Goal: Use online tool/utility: Utilize a website feature to perform a specific function

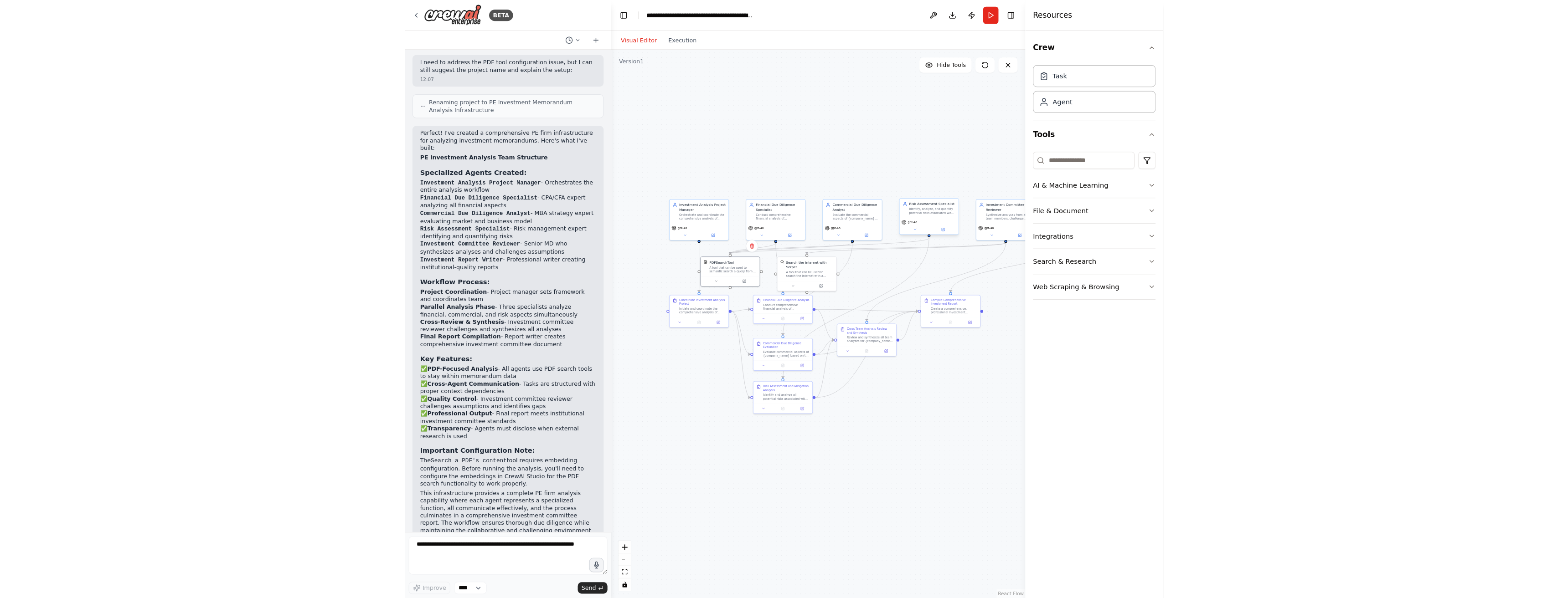
scroll to position [729, 0]
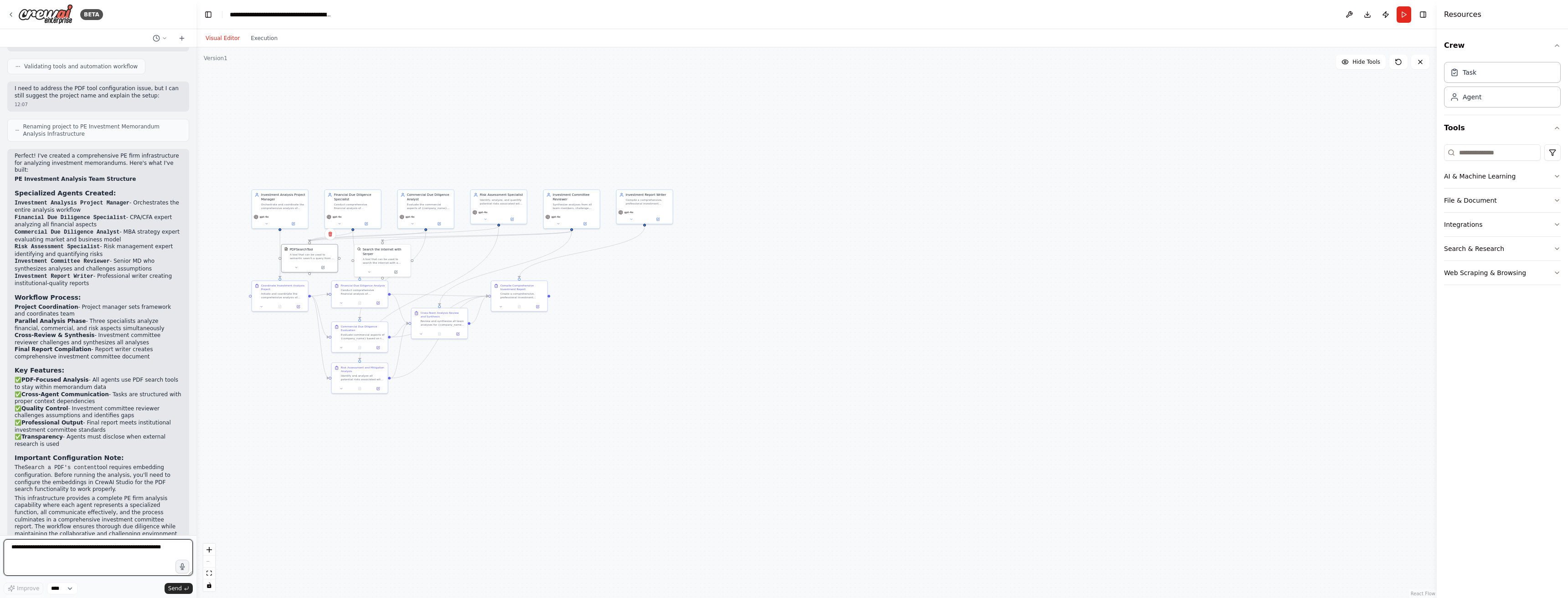
click at [88, 553] on textarea at bounding box center [98, 557] width 189 height 37
type textarea "*"
click at [154, 550] on textarea "**********" at bounding box center [98, 557] width 189 height 37
click at [153, 556] on textarea "**********" at bounding box center [98, 557] width 189 height 37
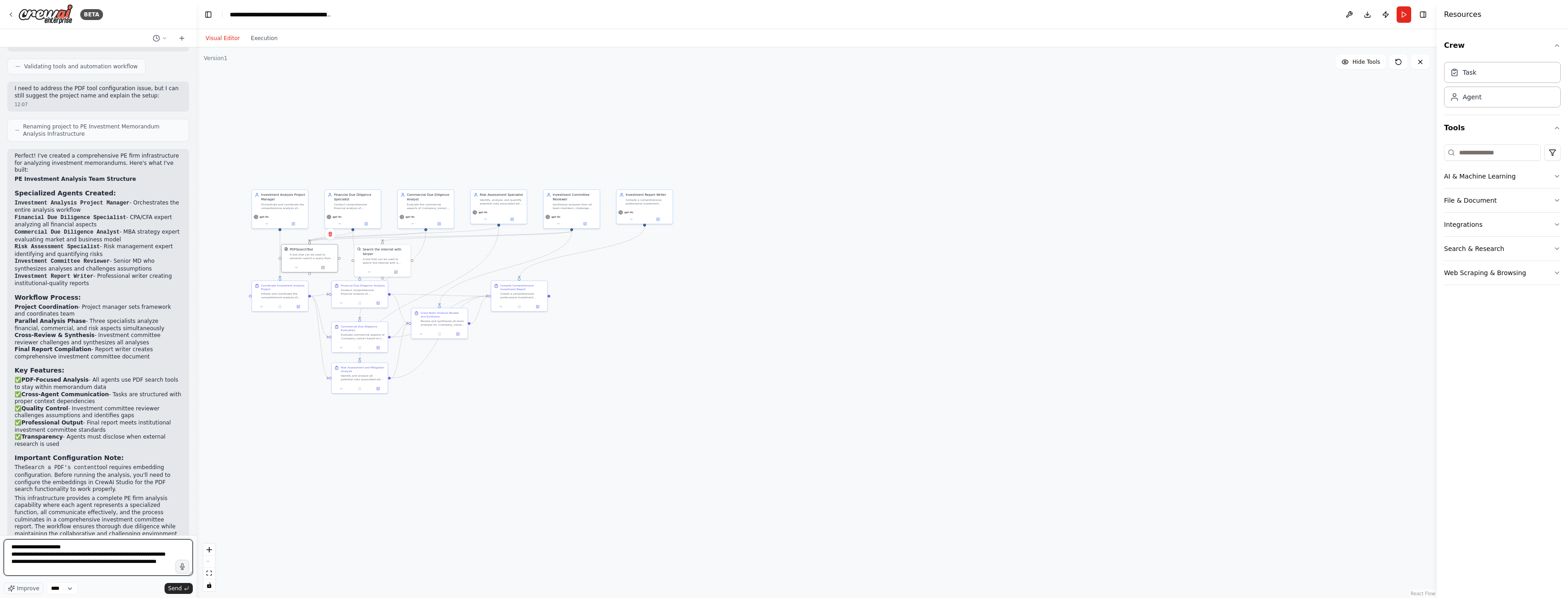
type textarea "**********"
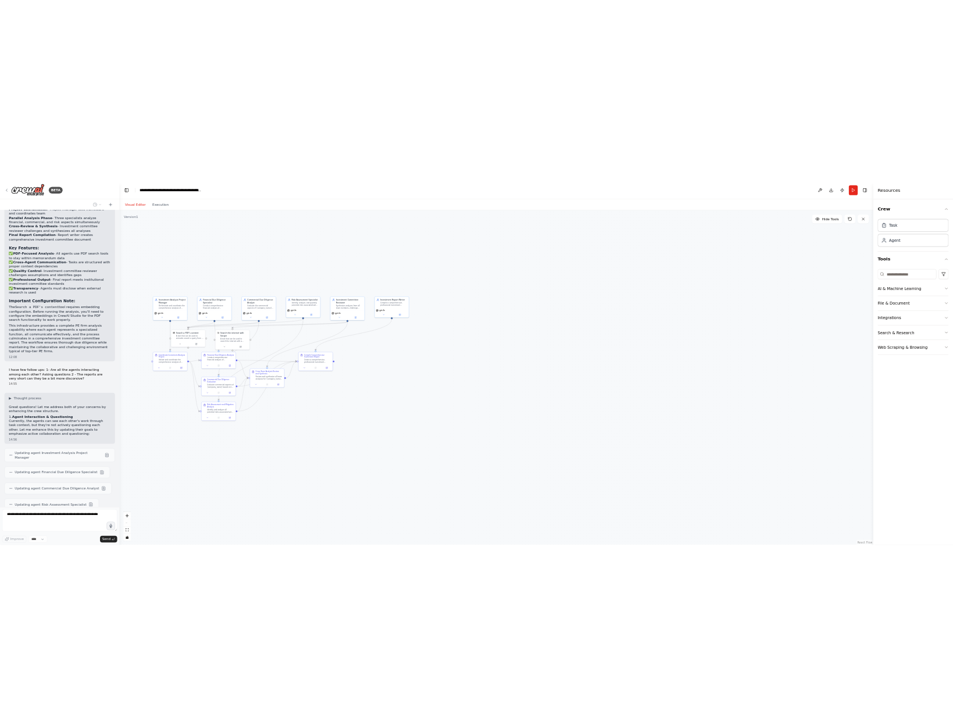
scroll to position [1298, 0]
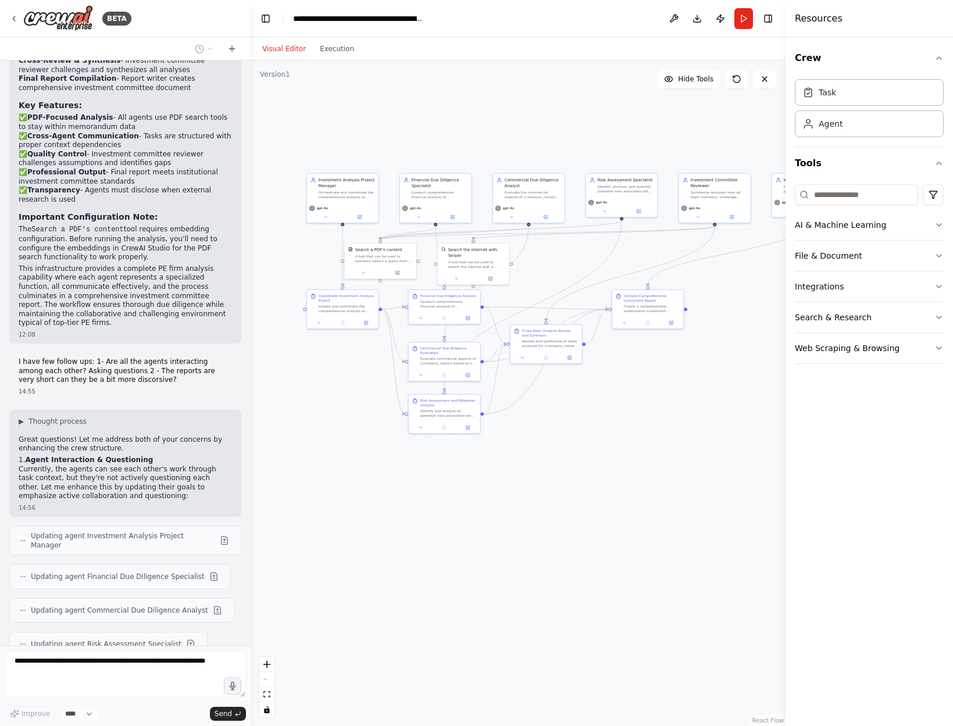
drag, startPoint x: 609, startPoint y: 567, endPoint x: 594, endPoint y: 498, distance: 70.1
click at [594, 498] on div ".deletable-edge-delete-btn { width: 20px; height: 20px; border: 0px solid #ffff…" at bounding box center [518, 393] width 535 height 666
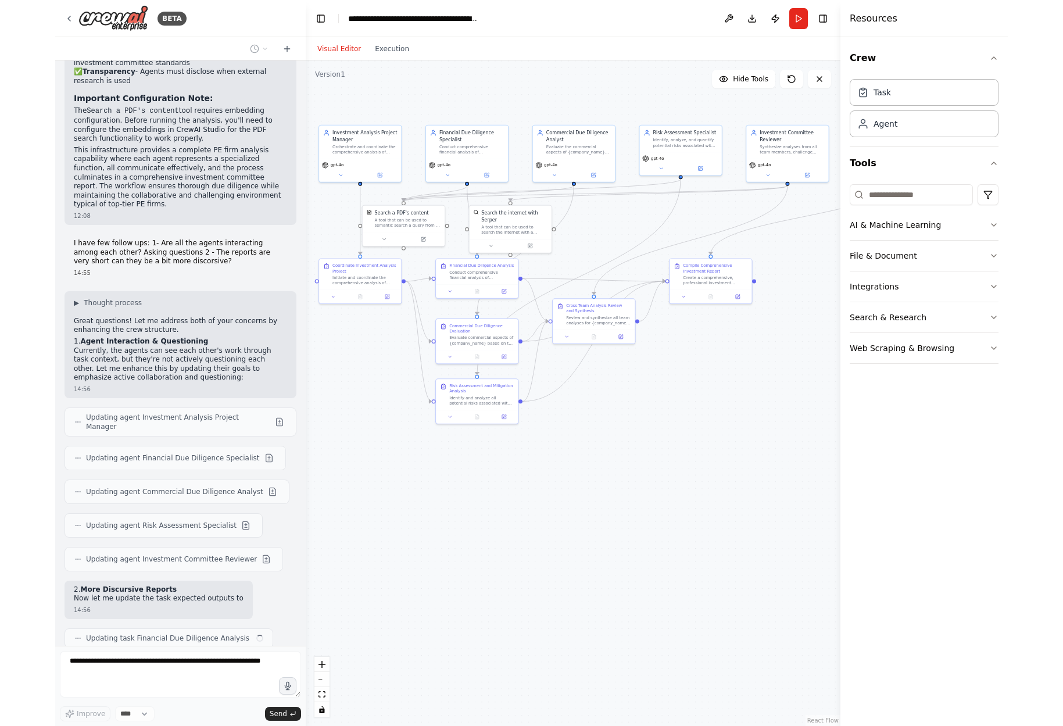
scroll to position [1426, 0]
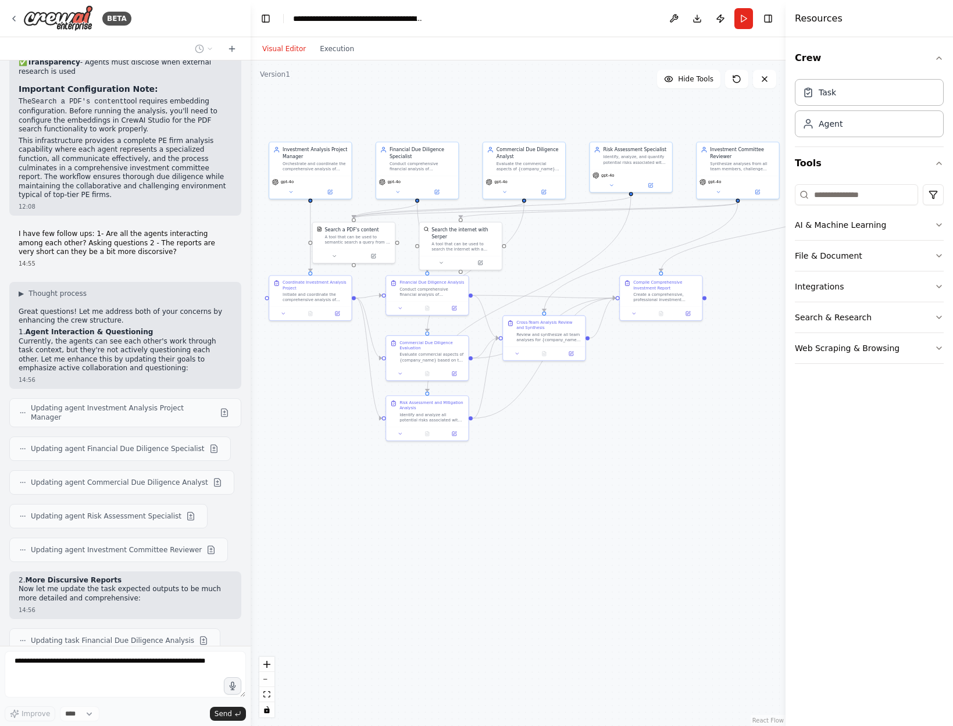
drag, startPoint x: 594, startPoint y: 498, endPoint x: 599, endPoint y: 515, distance: 17.7
click at [599, 515] on div ".deletable-edge-delete-btn { width: 20px; height: 20px; border: 0px solid #ffff…" at bounding box center [518, 393] width 535 height 666
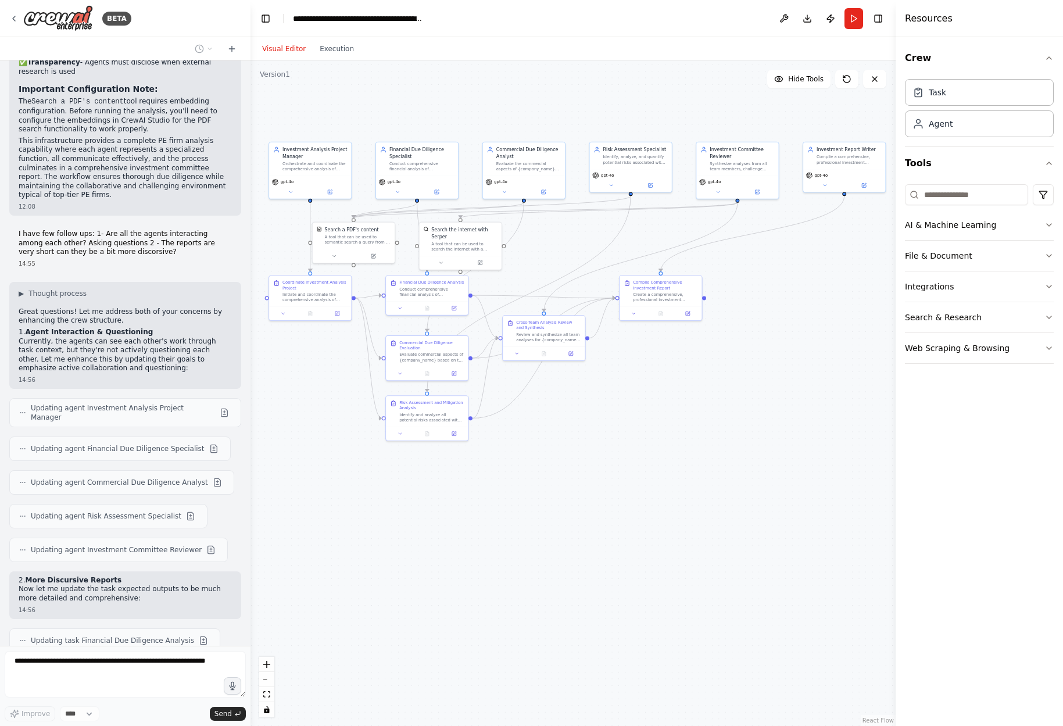
scroll to position [1459, 0]
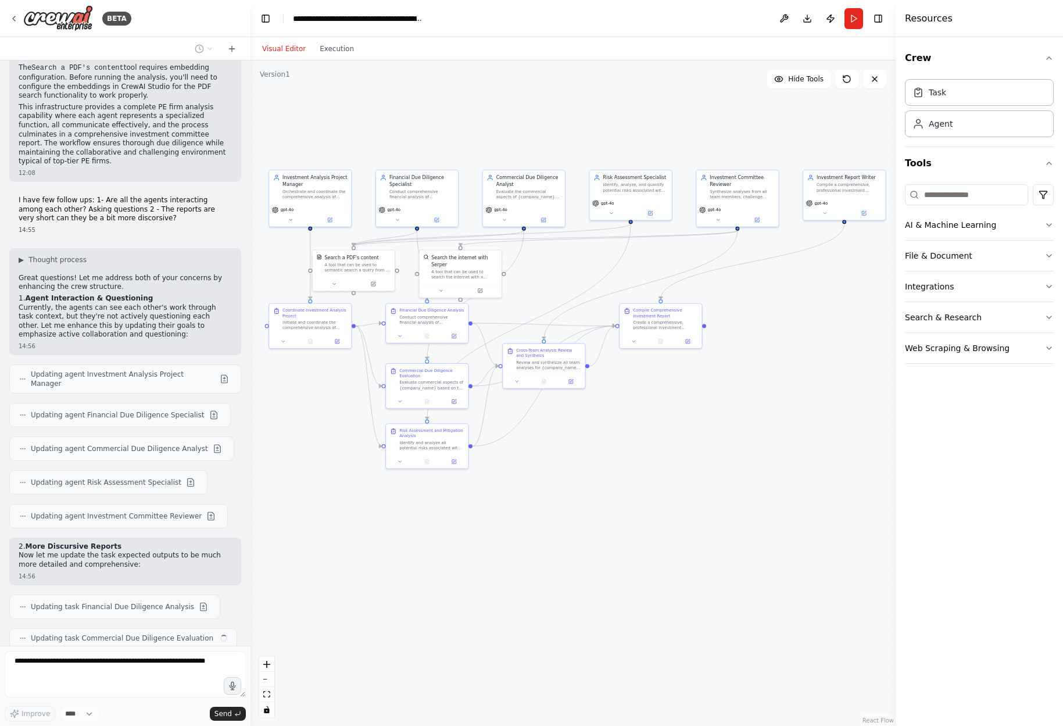
drag, startPoint x: 730, startPoint y: 525, endPoint x: 730, endPoint y: 553, distance: 27.9
click at [730, 553] on div ".deletable-edge-delete-btn { width: 20px; height: 20px; border: 0px solid #ffff…" at bounding box center [573, 393] width 645 height 666
drag, startPoint x: 861, startPoint y: 181, endPoint x: 819, endPoint y: 263, distance: 92.1
click at [819, 263] on div "Compile a comprehensive, professional investment analysis report for {company_n…" at bounding box center [809, 266] width 65 height 10
click at [826, 447] on div ".deletable-edge-delete-btn { width: 20px; height: 20px; border: 0px solid #ffff…" at bounding box center [573, 393] width 645 height 666
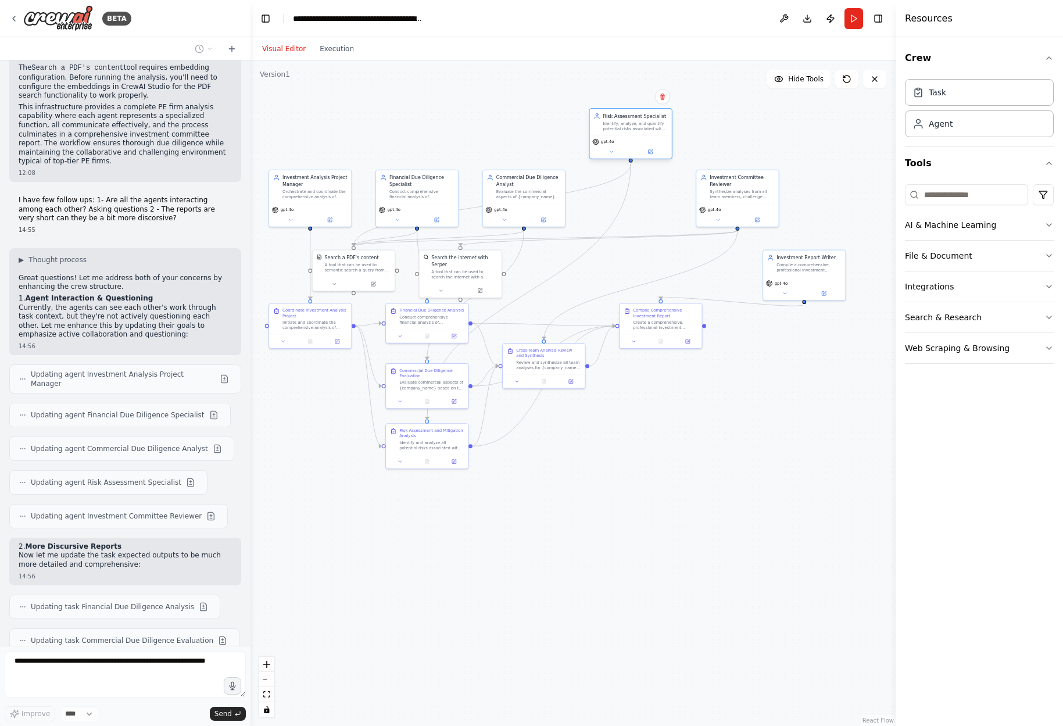
drag, startPoint x: 637, startPoint y: 205, endPoint x: 635, endPoint y: 141, distance: 64.0
click at [635, 141] on div "gpt-4o" at bounding box center [630, 141] width 77 height 6
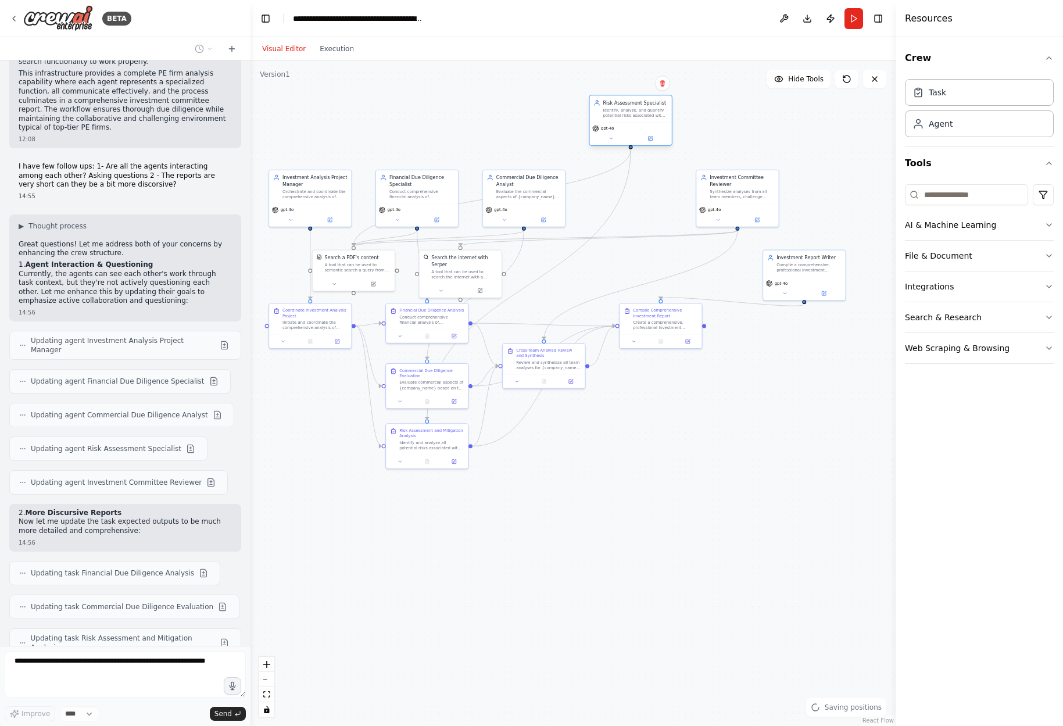
drag, startPoint x: 644, startPoint y: 195, endPoint x: 641, endPoint y: 118, distance: 77.4
click at [641, 118] on div "Risk Assessment Specialist Identify, analyze, and quantify potential risks asso…" at bounding box center [631, 120] width 84 height 51
click at [574, 124] on div ".deletable-edge-delete-btn { width: 20px; height: 20px; border: 0px solid #ffff…" at bounding box center [573, 393] width 645 height 666
drag, startPoint x: 752, startPoint y: 213, endPoint x: 687, endPoint y: 227, distance: 66.6
click at [687, 227] on div "gpt-4o" at bounding box center [671, 227] width 82 height 23
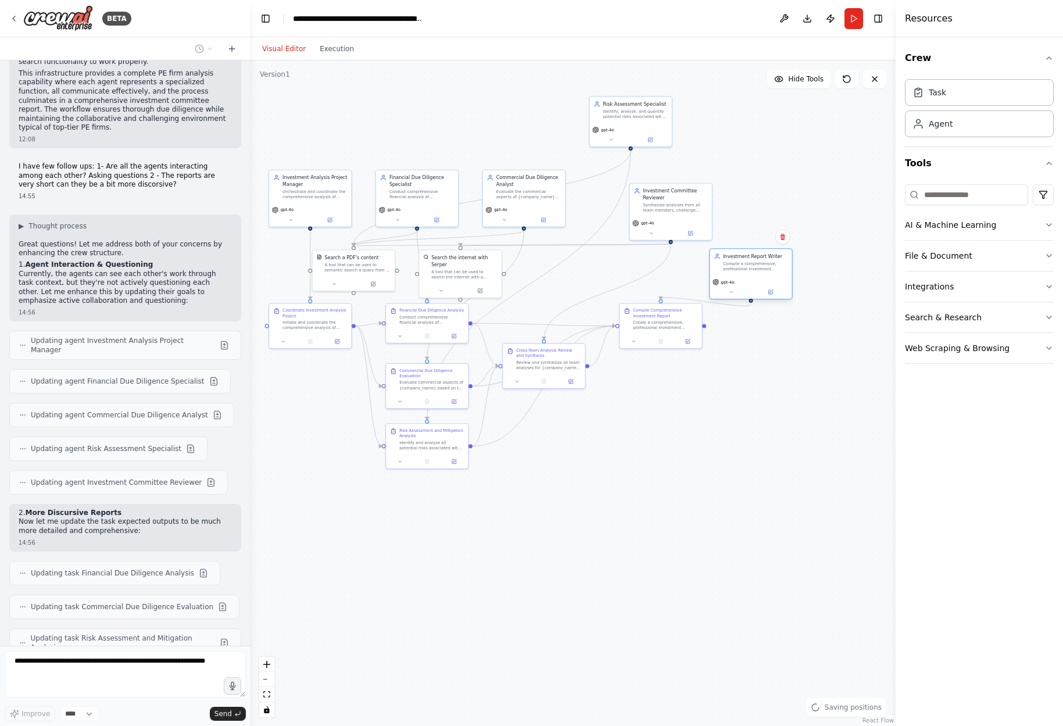
drag, startPoint x: 785, startPoint y: 264, endPoint x: 730, endPoint y: 263, distance: 54.7
click at [730, 263] on div "Compile a comprehensive, professional investment analysis report for {company_n…" at bounding box center [755, 266] width 65 height 10
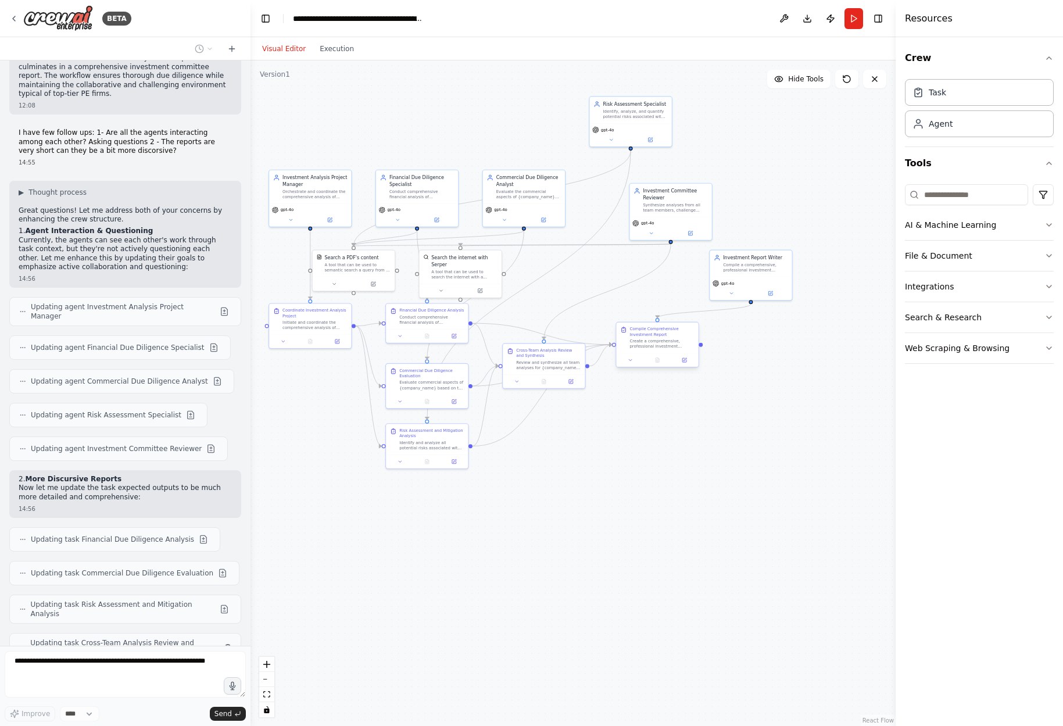
drag, startPoint x: 643, startPoint y: 316, endPoint x: 640, endPoint y: 335, distance: 18.8
click at [640, 335] on div "Compile Comprehensive Investment Report" at bounding box center [662, 332] width 65 height 10
drag, startPoint x: 566, startPoint y: 358, endPoint x: 558, endPoint y: 365, distance: 10.7
click at [558, 365] on div "Review and synthesize all team analyses for {company_name} investment opportuni…" at bounding box center [542, 370] width 65 height 10
click at [662, 470] on div ".deletable-edge-delete-btn { width: 20px; height: 20px; border: 0px solid #ffff…" at bounding box center [573, 393] width 645 height 666
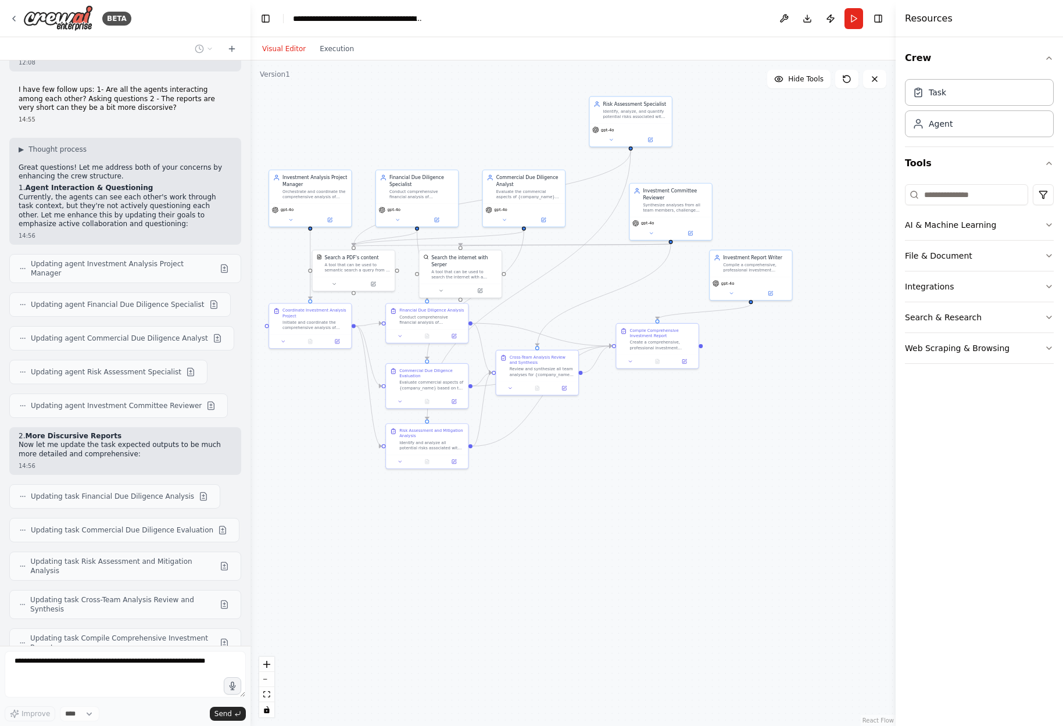
scroll to position [1599, 0]
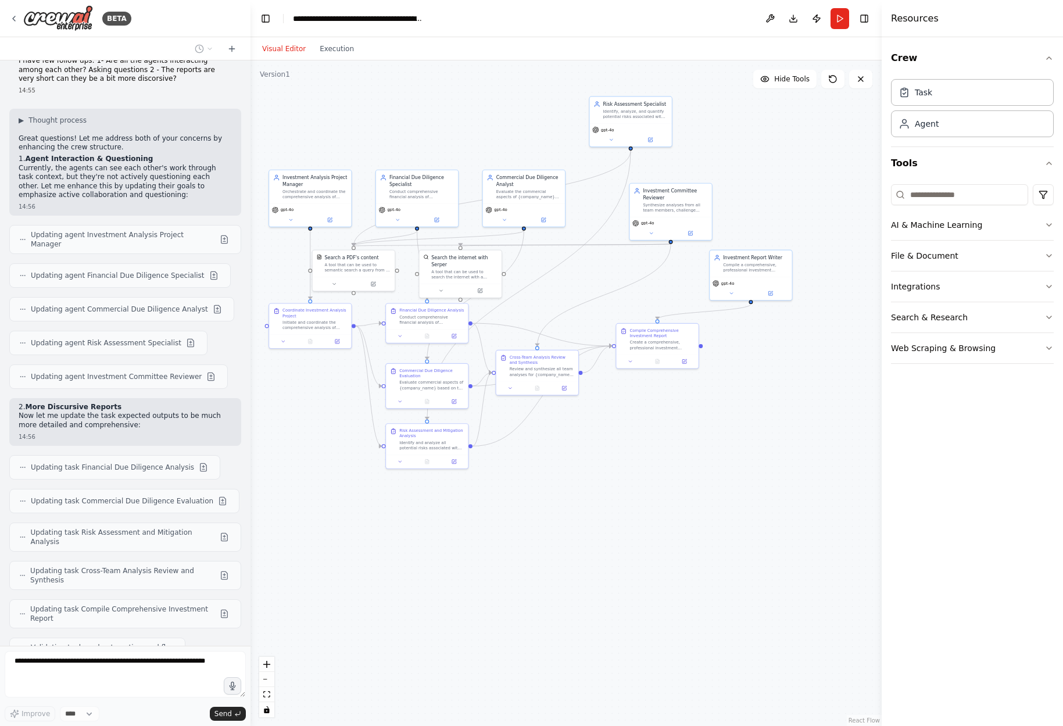
drag, startPoint x: 899, startPoint y: 482, endPoint x: 882, endPoint y: 480, distance: 17.5
click at [882, 480] on div at bounding box center [884, 363] width 5 height 726
click at [881, 449] on button "Toggle Sidebar" at bounding box center [881, 363] width 9 height 726
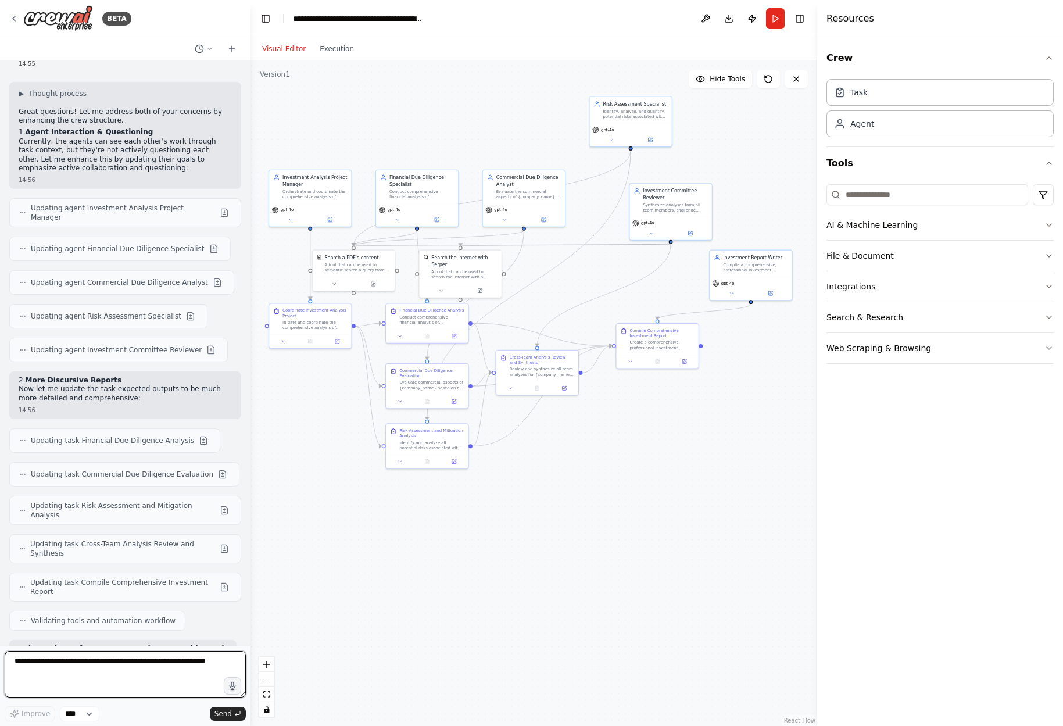
drag, startPoint x: 886, startPoint y: 450, endPoint x: 818, endPoint y: 440, distance: 69.3
click at [818, 440] on div at bounding box center [820, 363] width 5 height 726
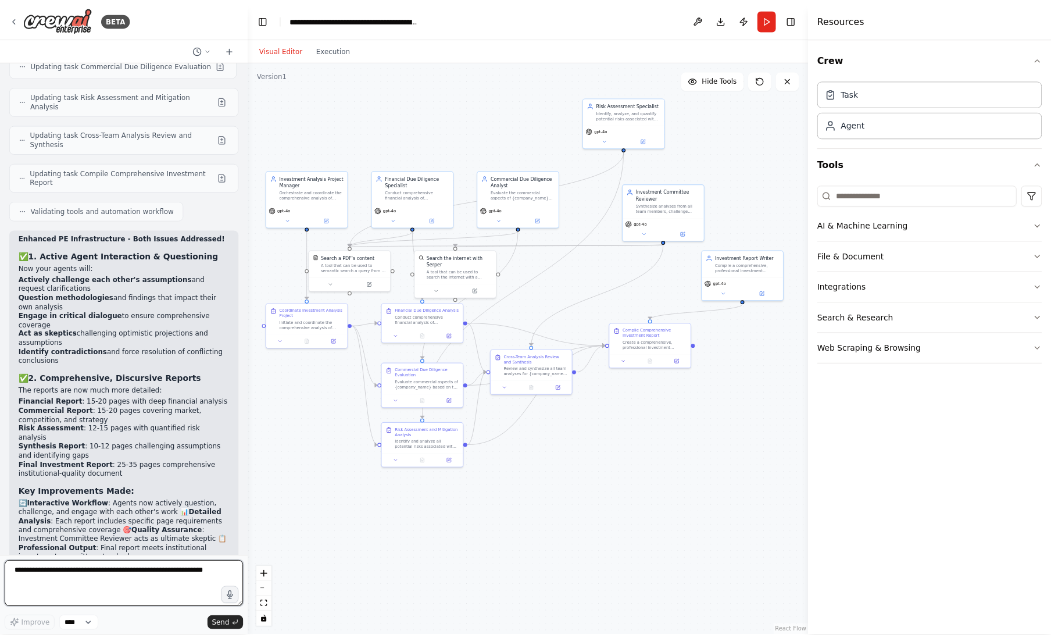
scroll to position [2047, 0]
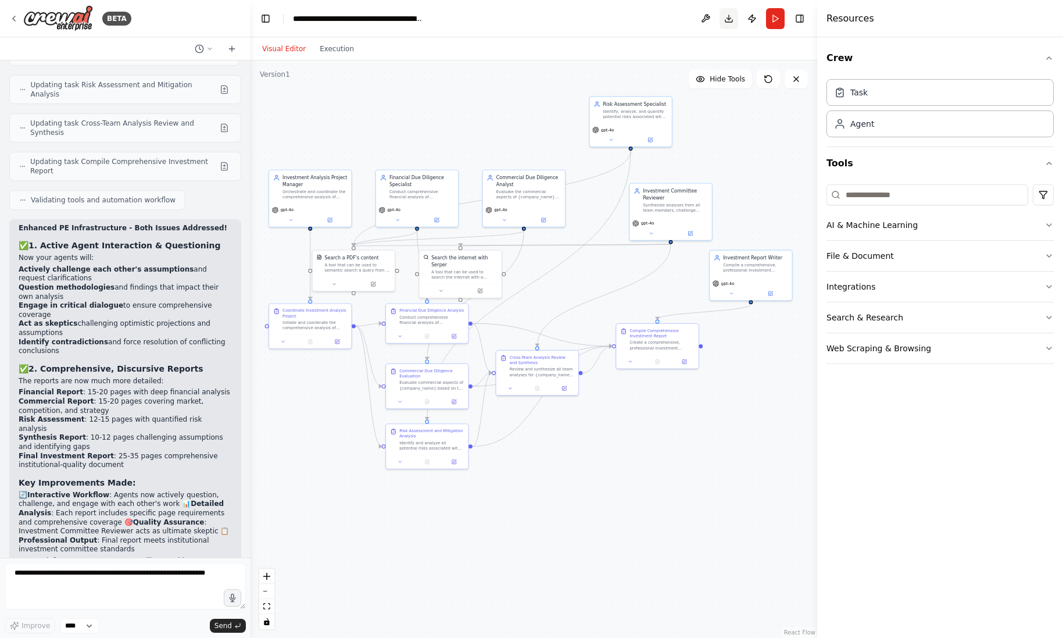
click at [726, 19] on button "Download" at bounding box center [729, 18] width 19 height 21
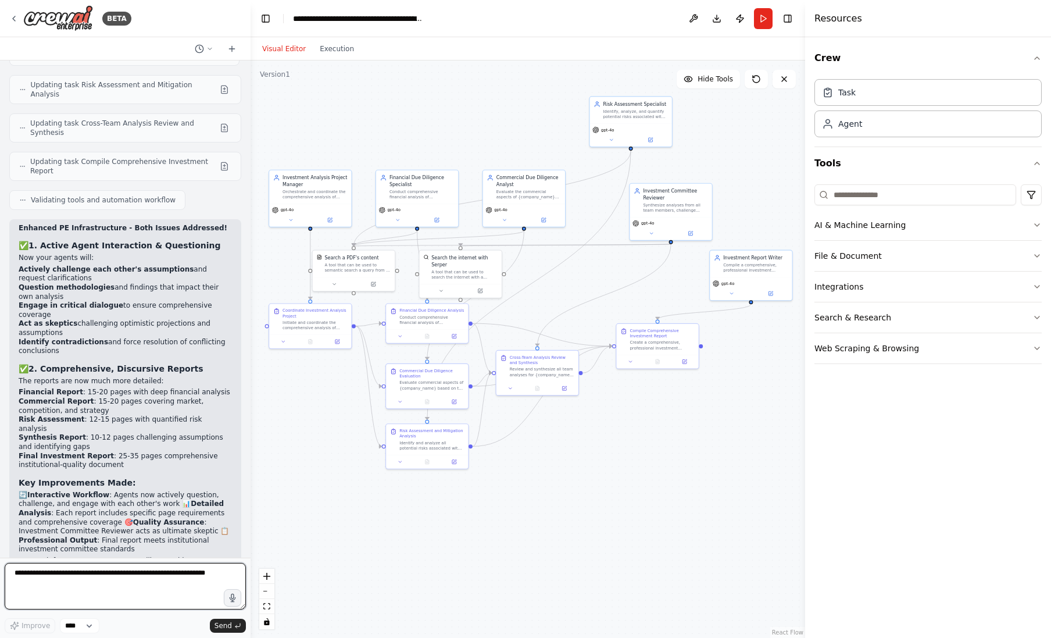
click at [136, 575] on textarea at bounding box center [125, 586] width 241 height 47
